Goal: Use online tool/utility: Utilize a website feature to perform a specific function

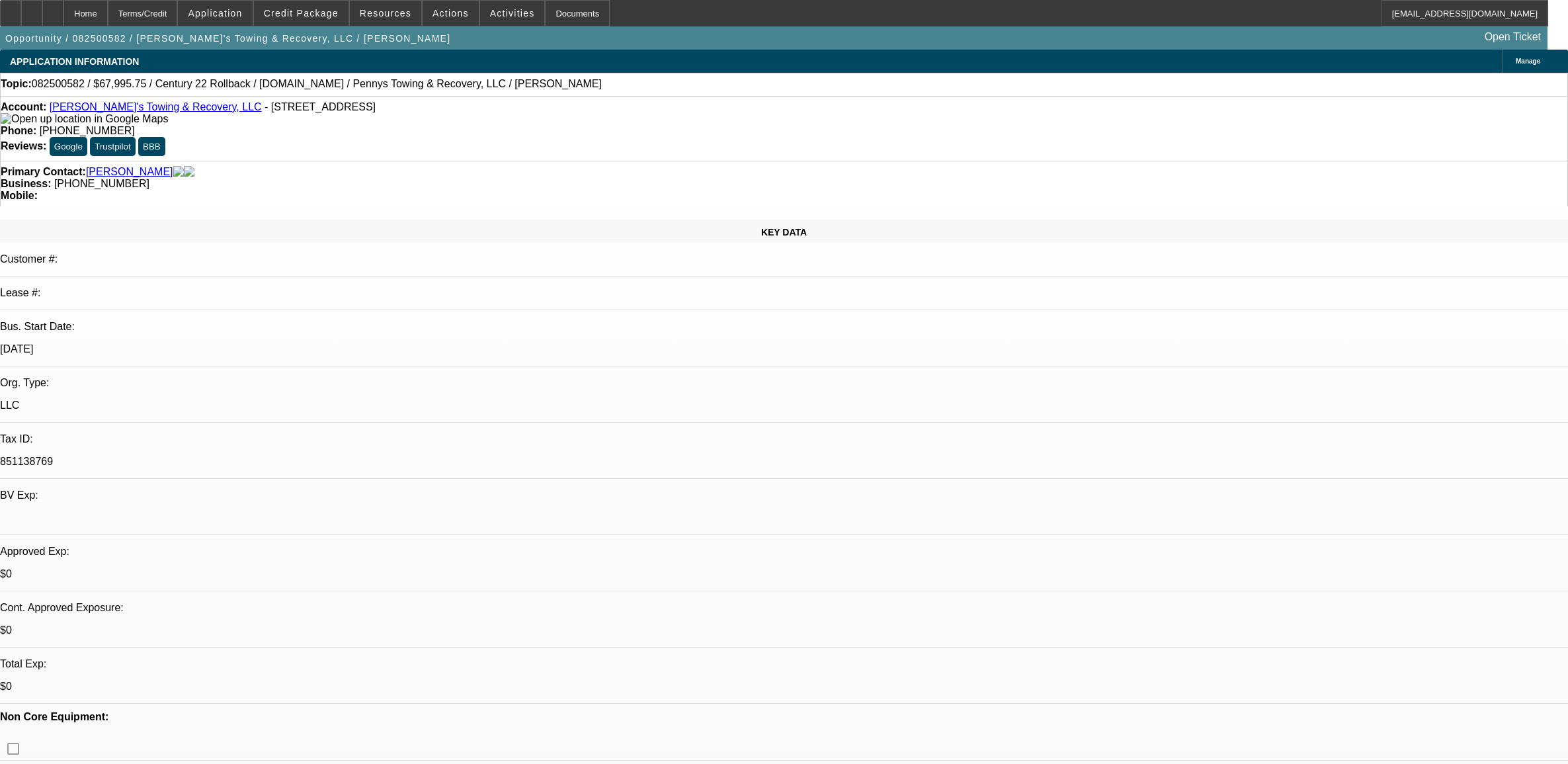
select select "0.15"
select select "2"
select select "0.1"
select select "4"
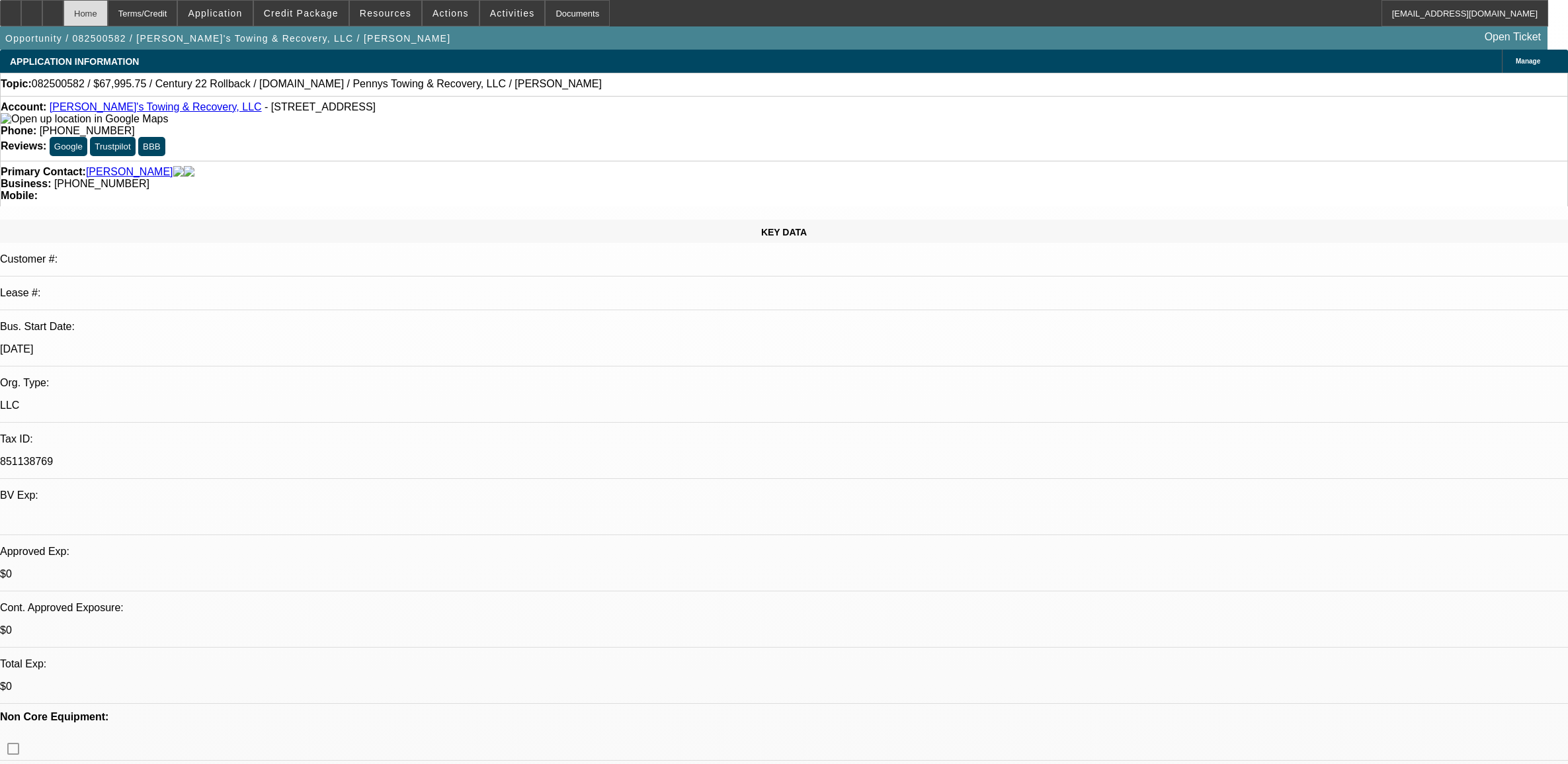
scroll to position [1654, 0]
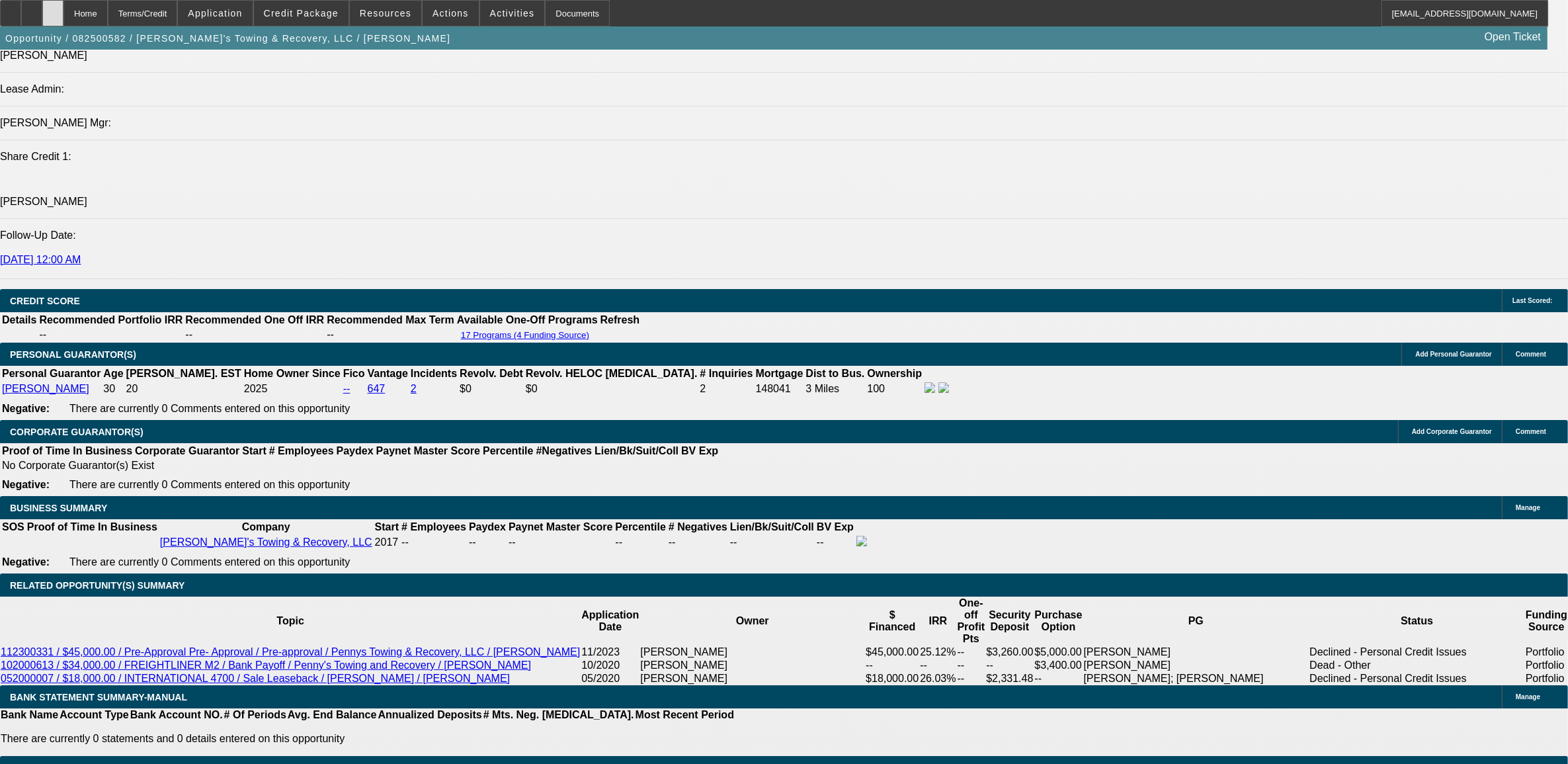
click at [63, 9] on div at bounding box center [53, 13] width 21 height 26
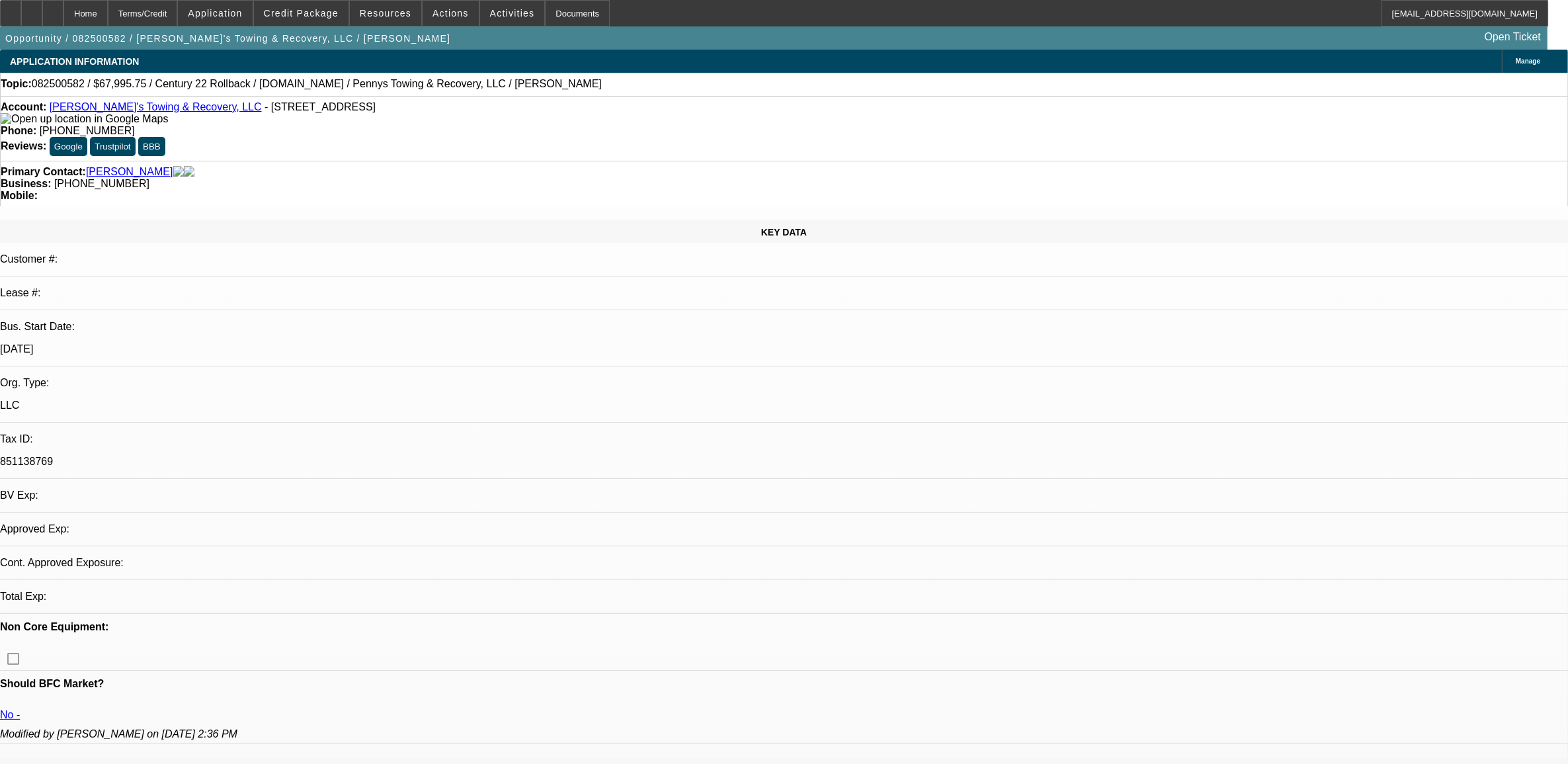
select select "0.15"
select select "2"
select select "0.1"
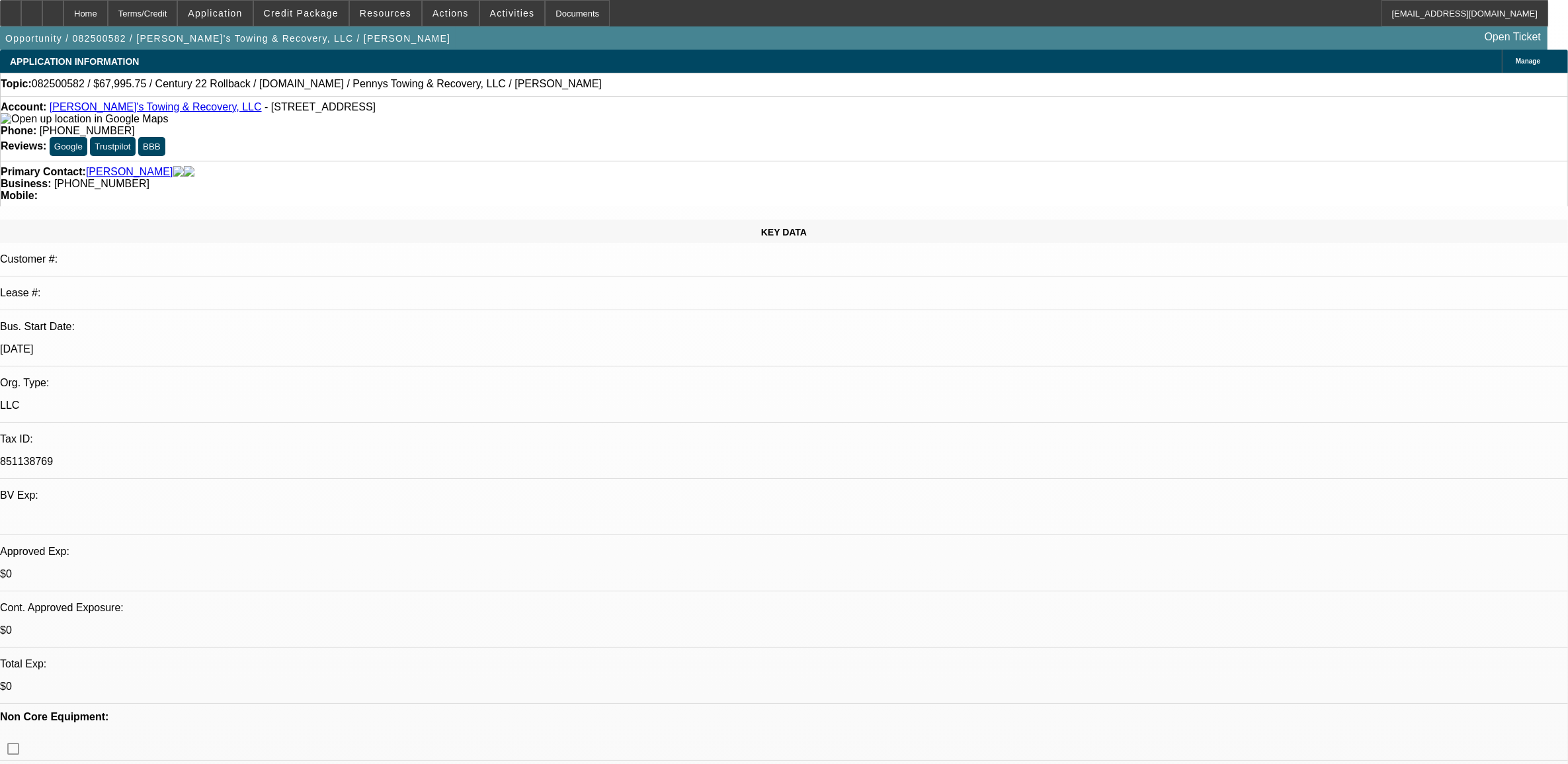
select select "1"
select select "2"
select select "4"
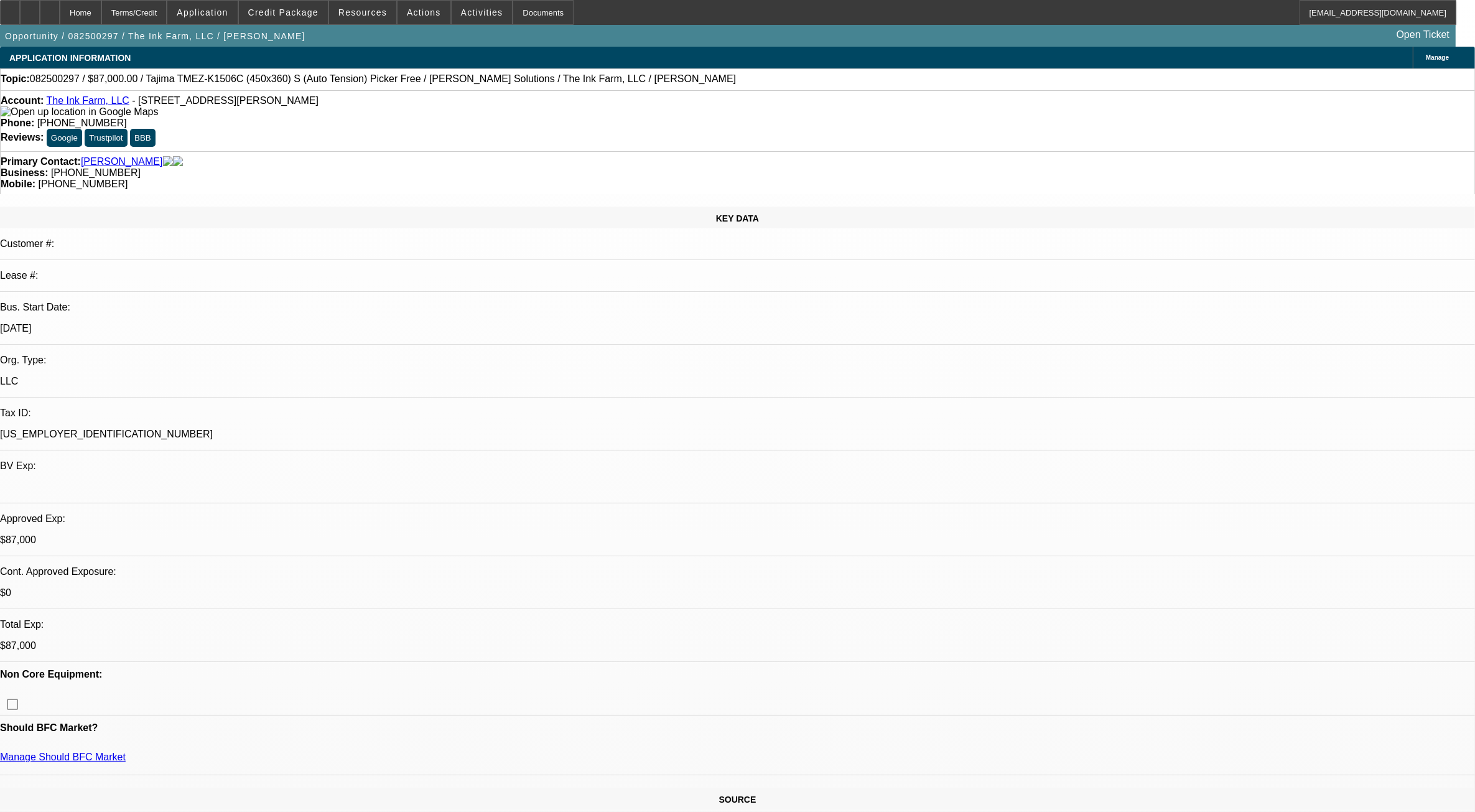
select select "0"
select select "2"
select select "0.1"
select select "0"
select select "2"
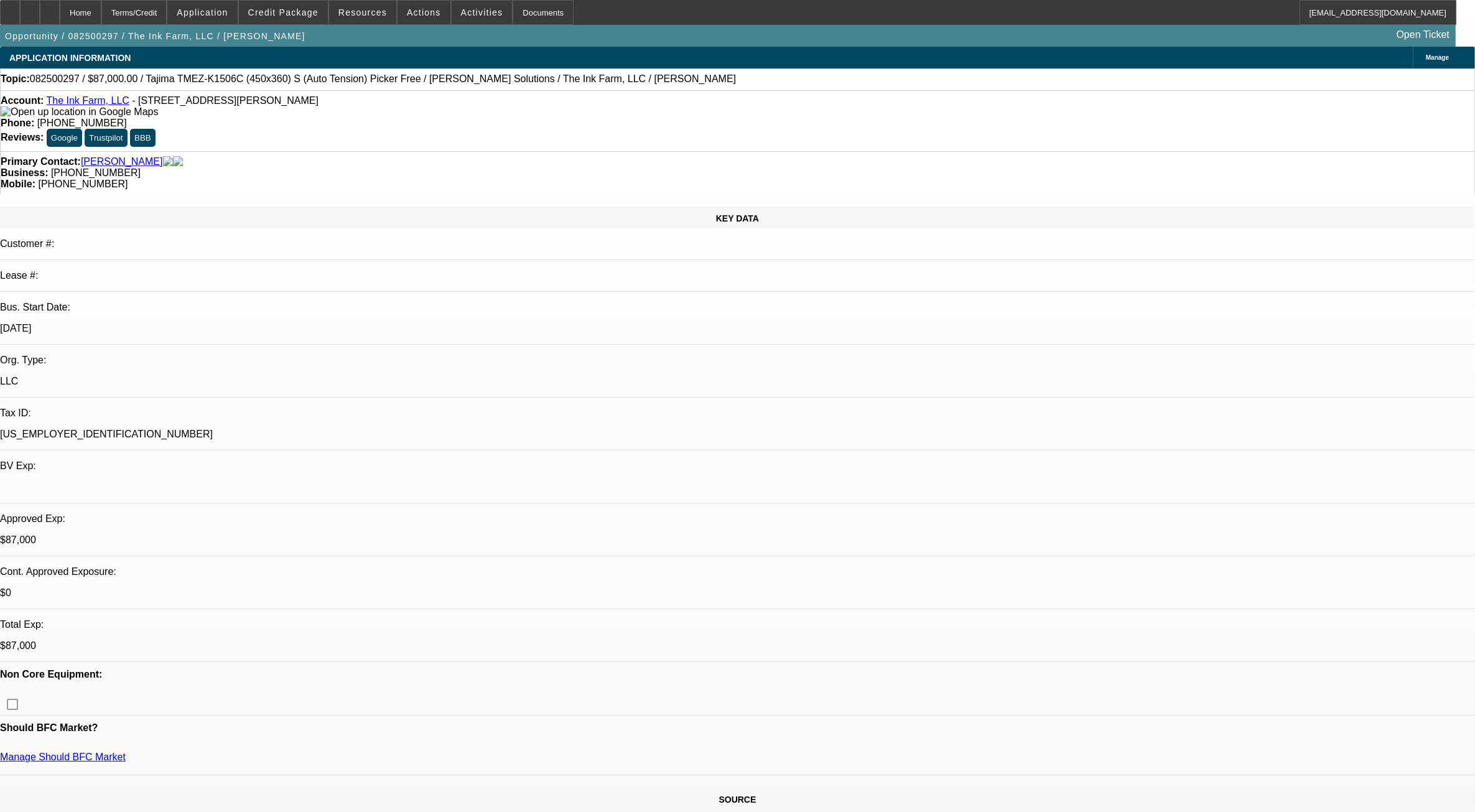
select select "0.1"
select select "0"
select select "2"
select select "0.1"
select select "0"
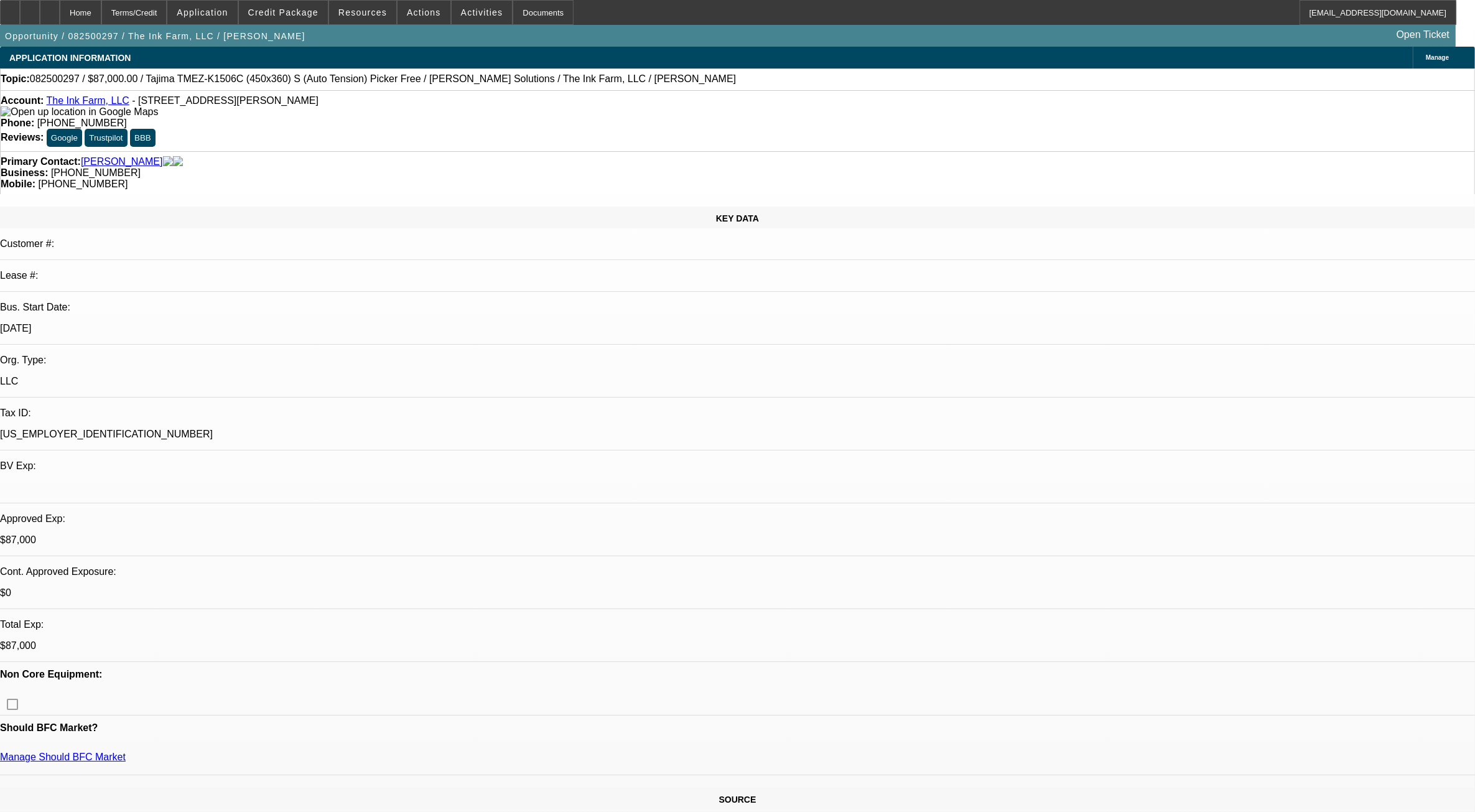
select select "2"
select select "0.1"
select select "1"
select select "2"
select select "4"
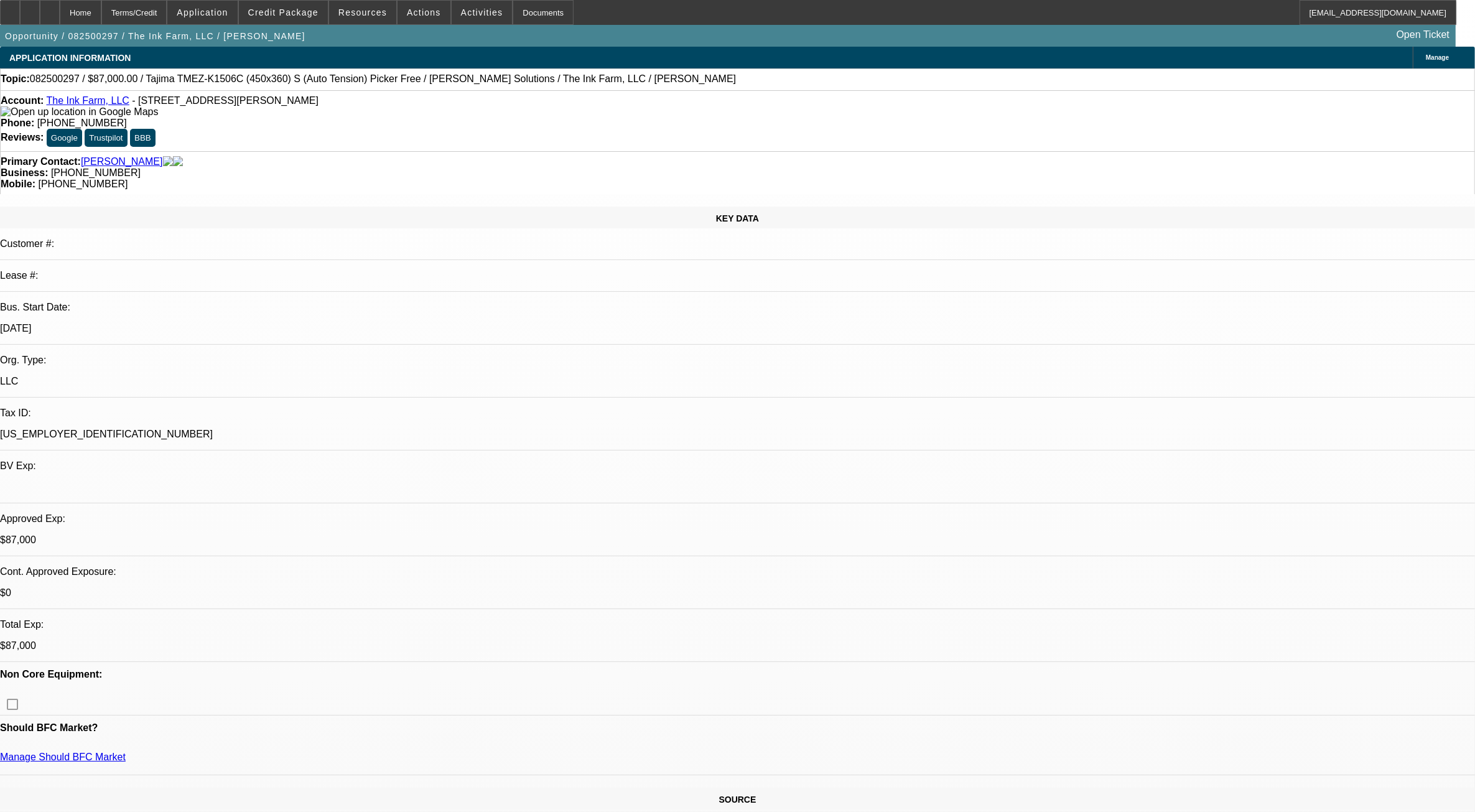
select select "1"
select select "2"
select select "4"
select select "1"
select select "2"
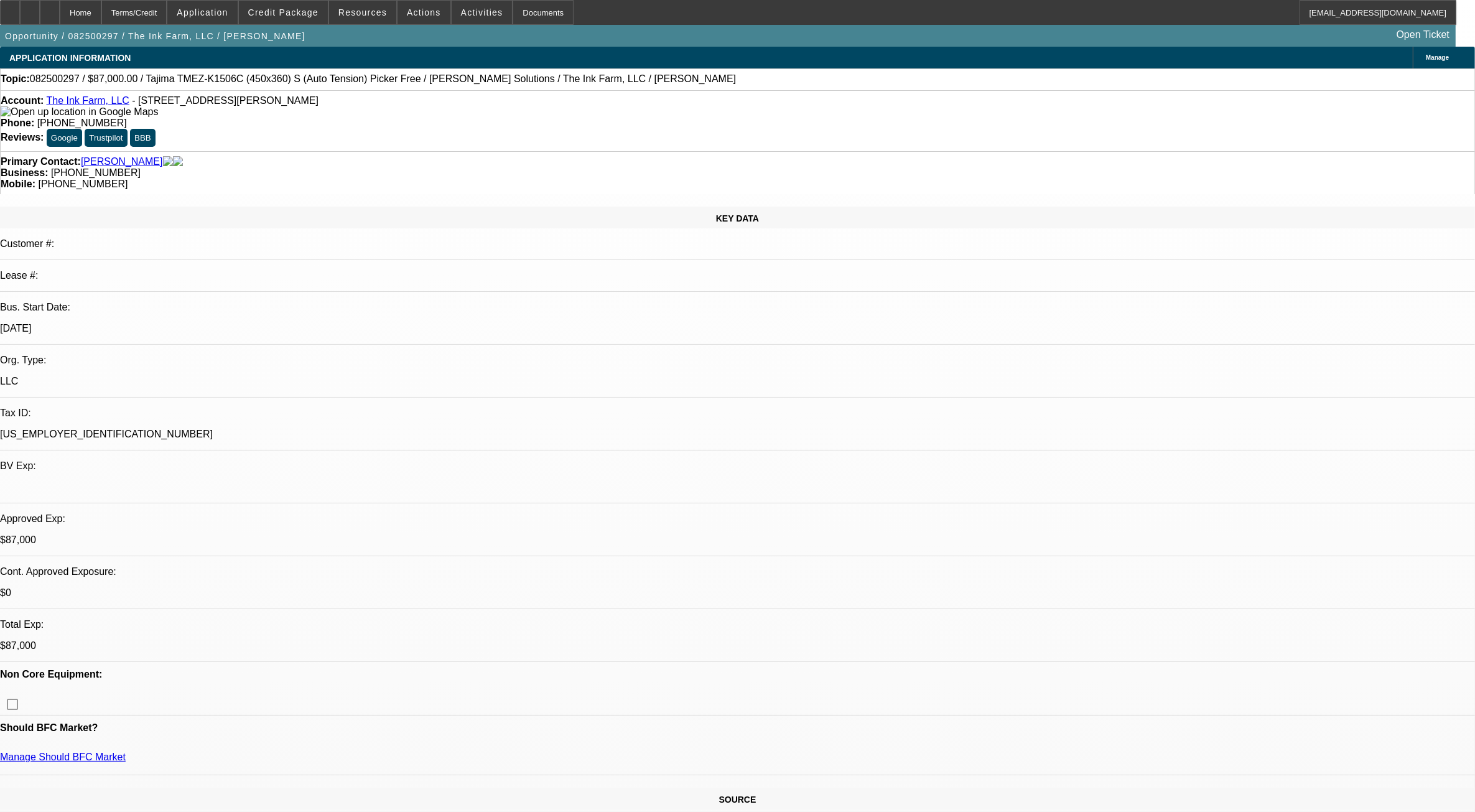
select select "4"
select select "1"
select select "2"
select select "4"
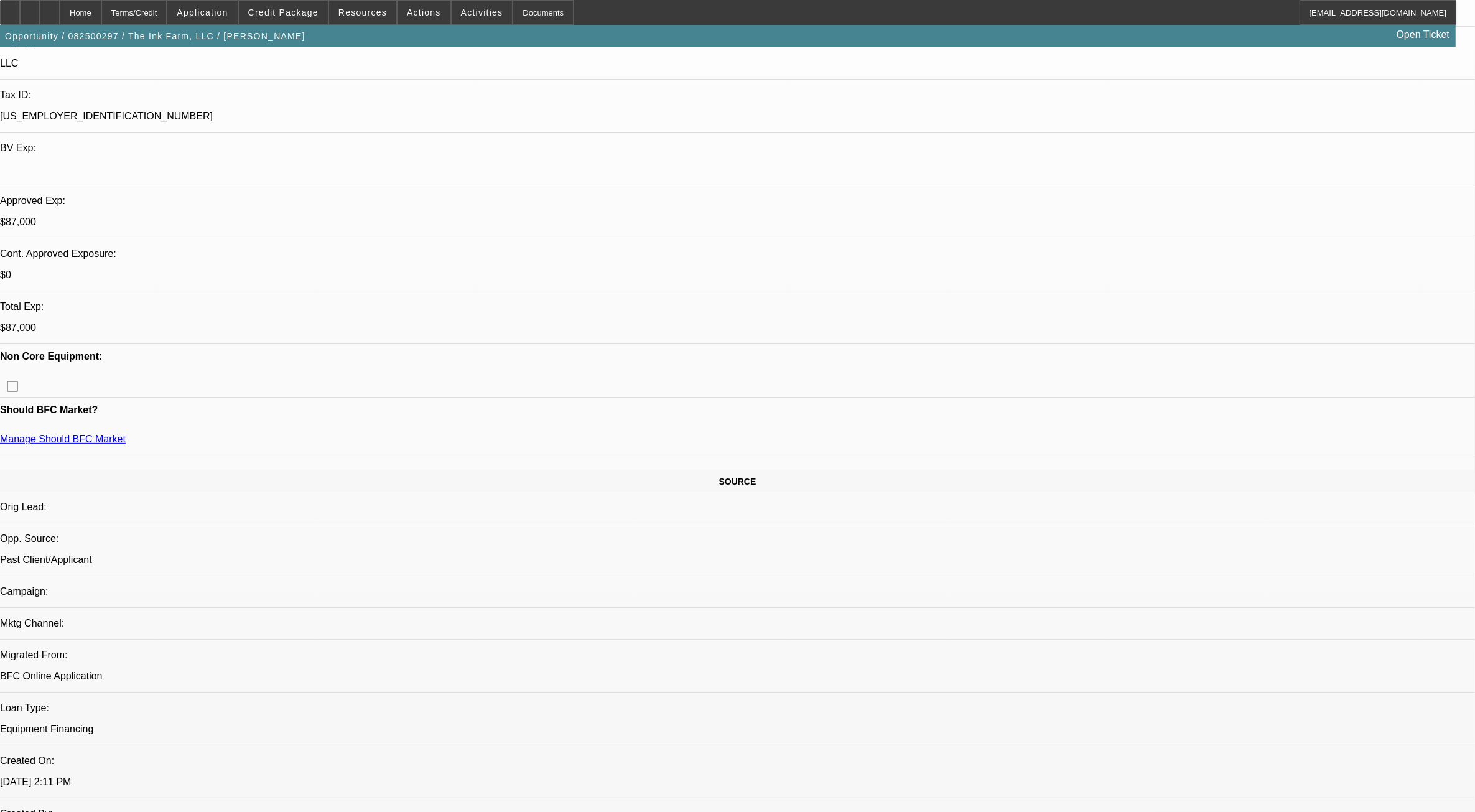
scroll to position [389, 0]
